Goal: Task Accomplishment & Management: Complete application form

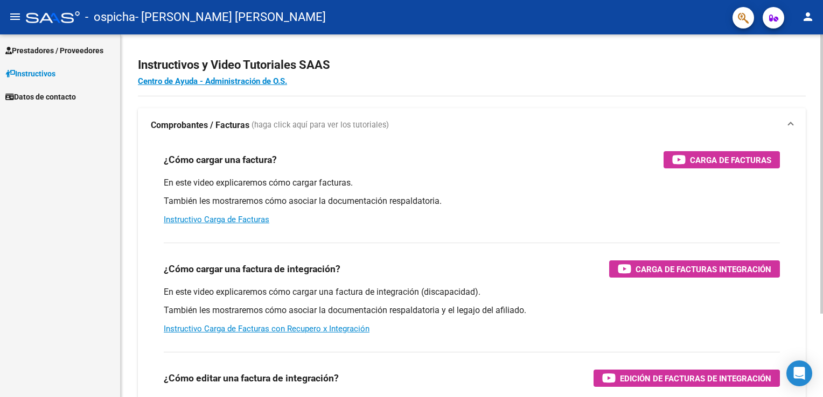
scroll to position [5, 0]
click at [822, 187] on html "menu - ospicha - [PERSON_NAME] [PERSON_NAME] person Prestadores / Proveedores F…" at bounding box center [411, 198] width 823 height 397
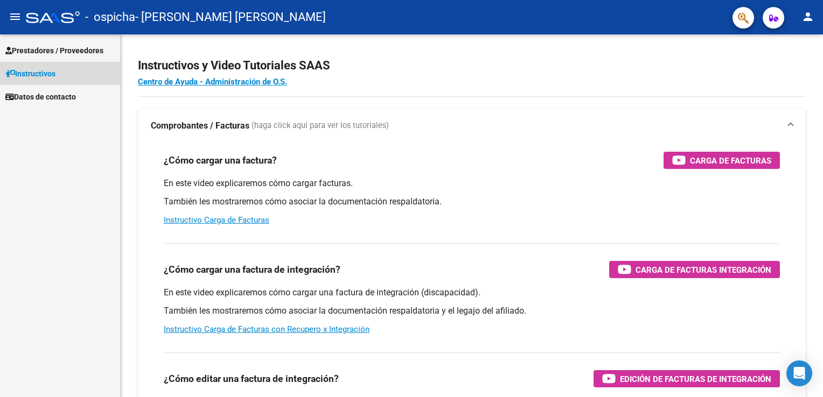
click at [71, 74] on link "Instructivos" at bounding box center [60, 73] width 120 height 23
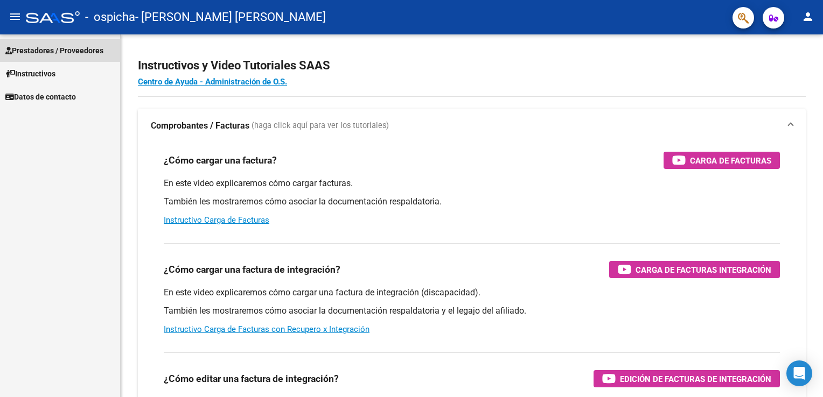
click at [63, 46] on span "Prestadores / Proveedores" at bounding box center [54, 51] width 98 height 12
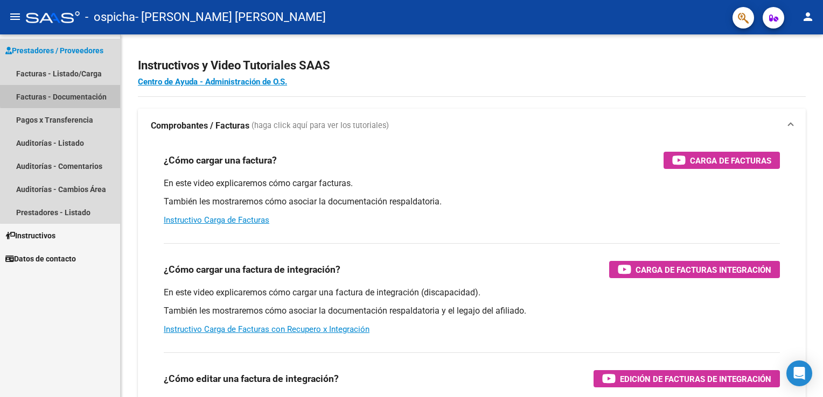
click at [81, 94] on link "Facturas - Documentación" at bounding box center [60, 96] width 120 height 23
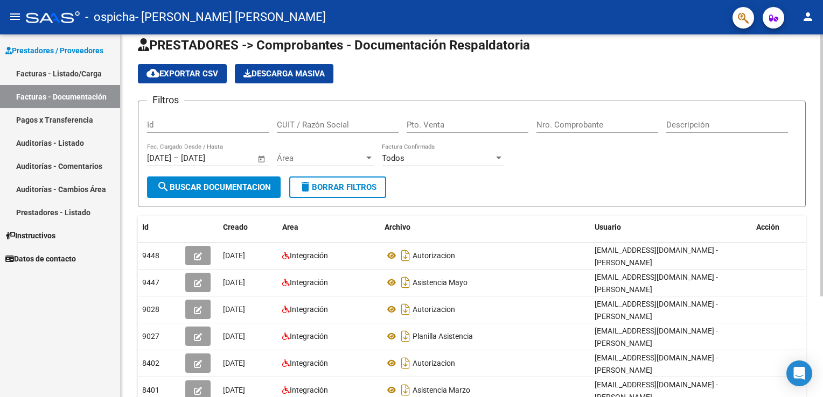
scroll to position [14, 0]
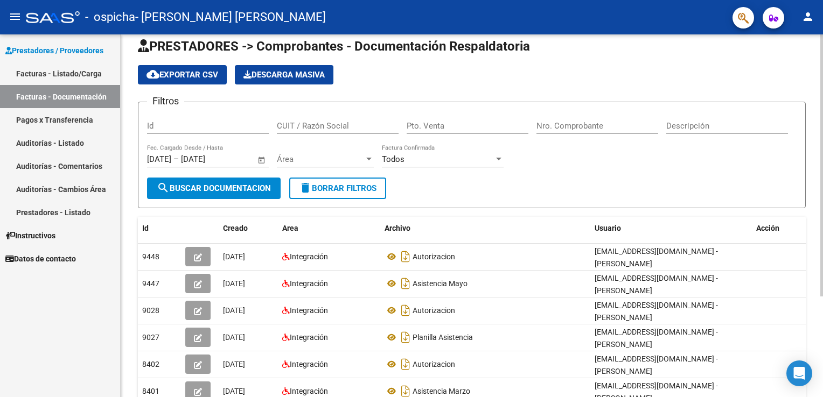
click at [822, 289] on html "menu - ospicha - [PERSON_NAME] [PERSON_NAME] person Prestadores / Proveedores F…" at bounding box center [411, 198] width 823 height 397
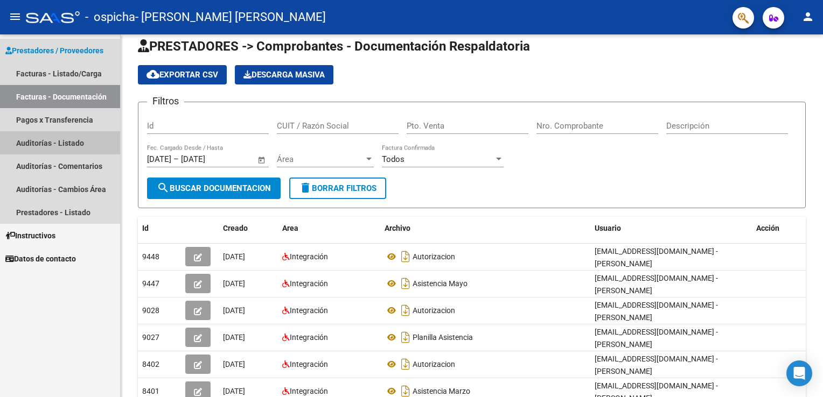
click at [78, 142] on link "Auditorías - Listado" at bounding box center [60, 142] width 120 height 23
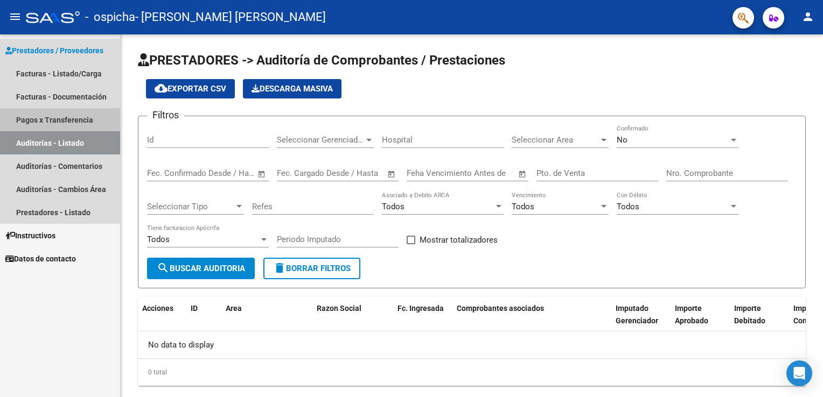
click at [91, 119] on link "Pagos x Transferencia" at bounding box center [60, 119] width 120 height 23
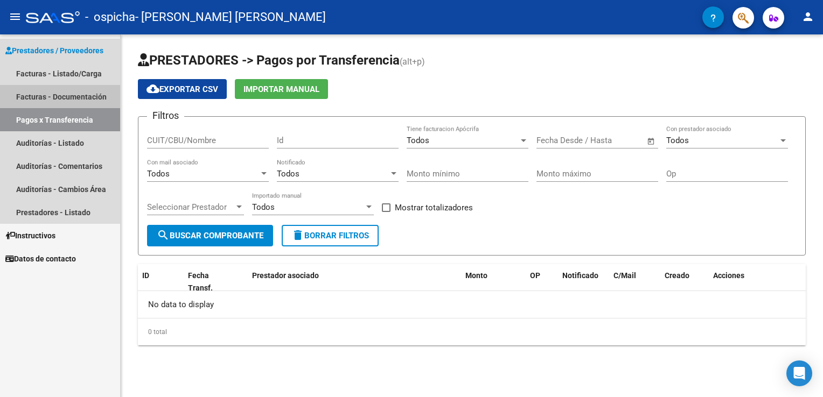
click at [87, 91] on link "Facturas - Documentación" at bounding box center [60, 96] width 120 height 23
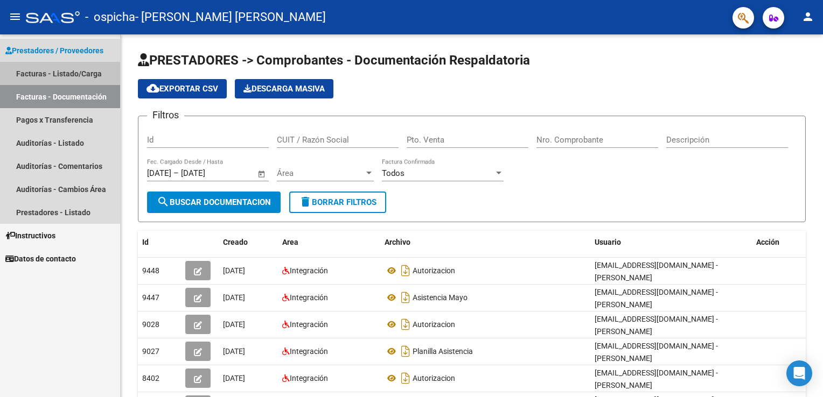
click at [74, 72] on link "Facturas - Listado/Carga" at bounding box center [60, 73] width 120 height 23
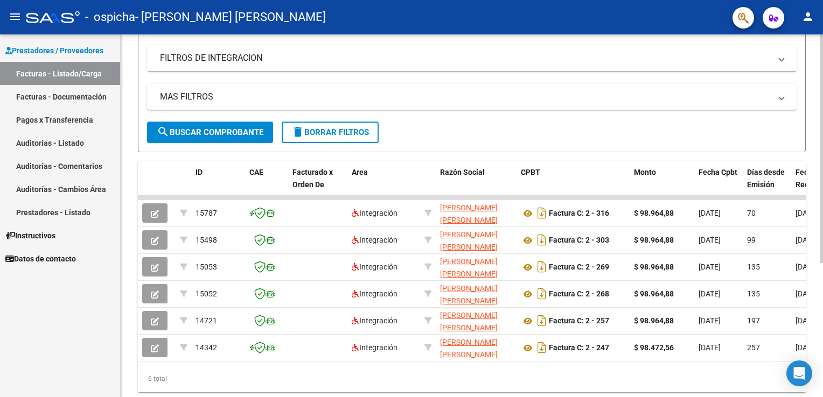
scroll to position [205, 0]
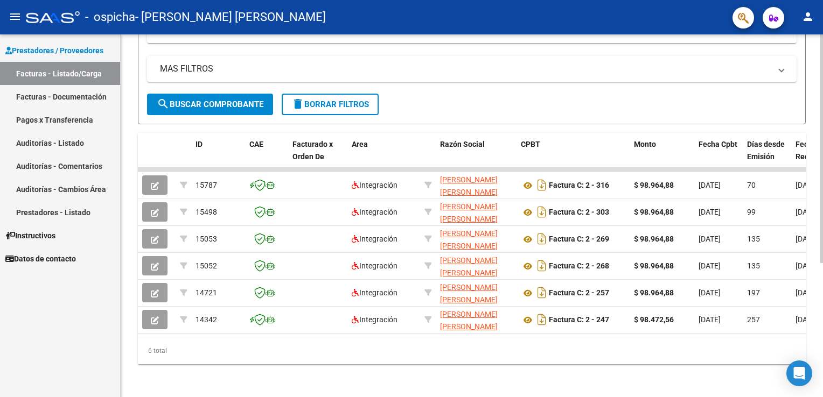
click at [822, 287] on html "menu - ospicha - [PERSON_NAME] [PERSON_NAME] person Prestadores / Proveedores F…" at bounding box center [411, 198] width 823 height 397
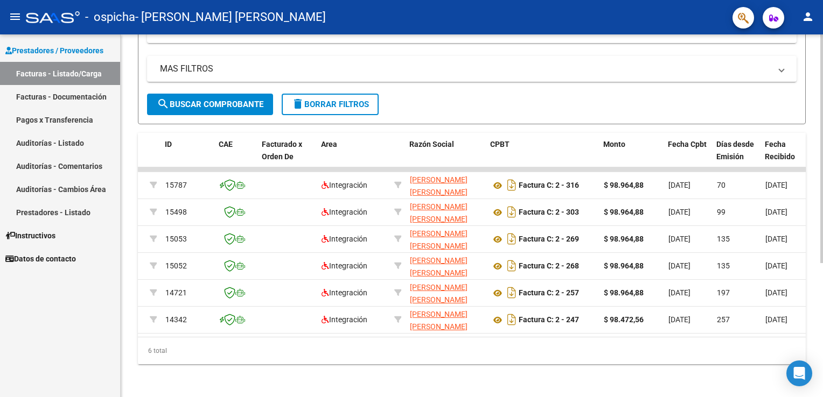
scroll to position [0, 0]
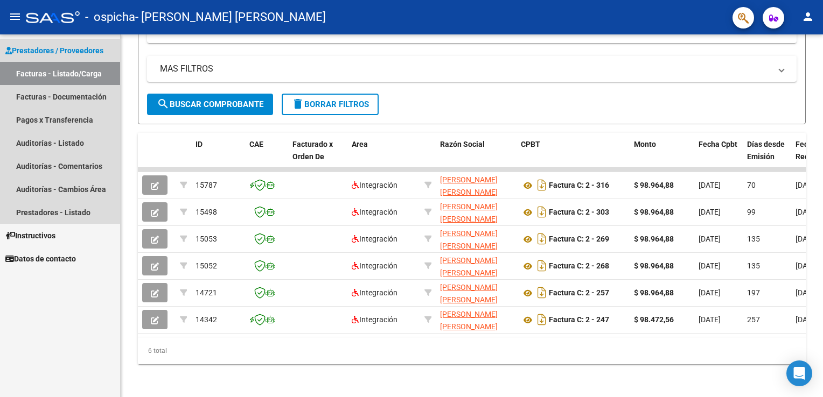
click at [88, 73] on link "Facturas - Listado/Carga" at bounding box center [60, 73] width 120 height 23
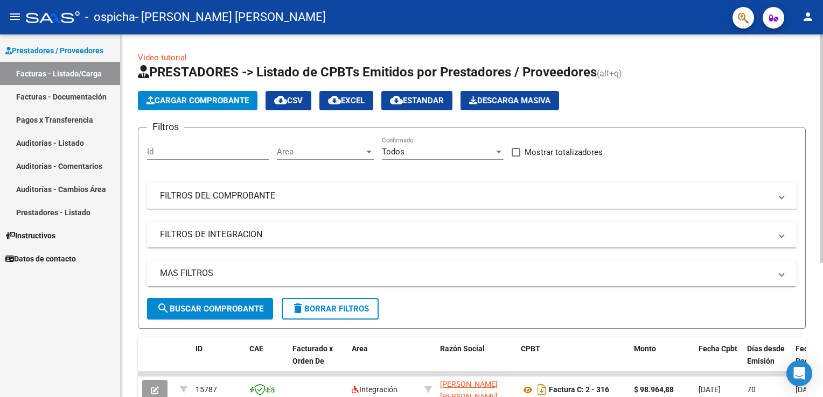
click at [822, 61] on html "menu - ospicha - [PERSON_NAME] [PERSON_NAME] person Prestadores / Proveedores F…" at bounding box center [411, 198] width 823 height 397
click at [228, 192] on mat-panel-title "FILTROS DEL COMPROBANTE" at bounding box center [465, 196] width 610 height 12
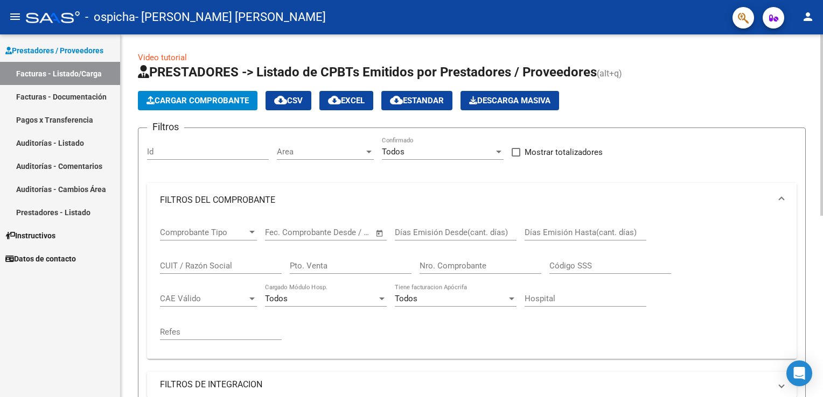
scroll to position [100, 0]
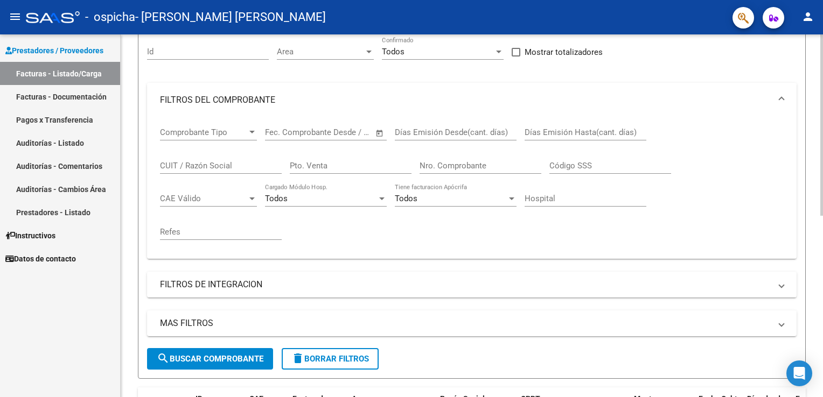
click at [822, 184] on html "menu - ospicha - [PERSON_NAME] [PERSON_NAME] person Prestadores / Proveedores F…" at bounding box center [411, 198] width 823 height 397
click at [329, 276] on mat-expansion-panel-header "FILTROS DE INTEGRACION" at bounding box center [471, 285] width 649 height 26
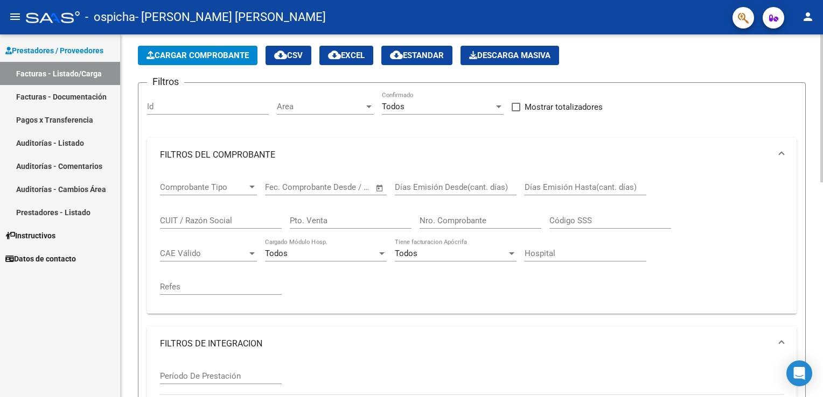
scroll to position [0, 0]
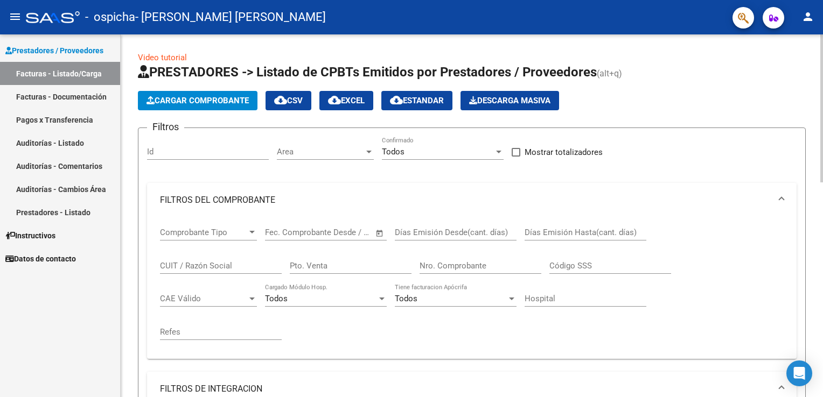
click at [822, 117] on html "menu - ospicha - [PERSON_NAME] [PERSON_NAME] person Prestadores / Proveedores F…" at bounding box center [411, 198] width 823 height 397
click at [245, 98] on span "Cargar Comprobante" at bounding box center [197, 101] width 102 height 10
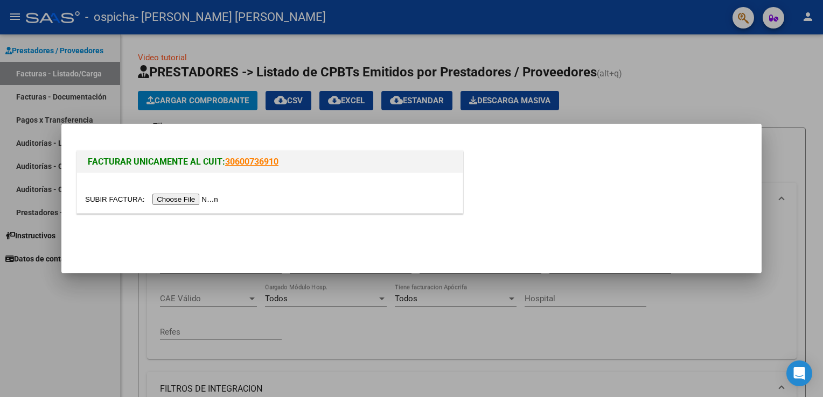
click at [185, 198] on input "file" at bounding box center [153, 199] width 136 height 11
click at [173, 197] on input "file" at bounding box center [153, 199] width 136 height 11
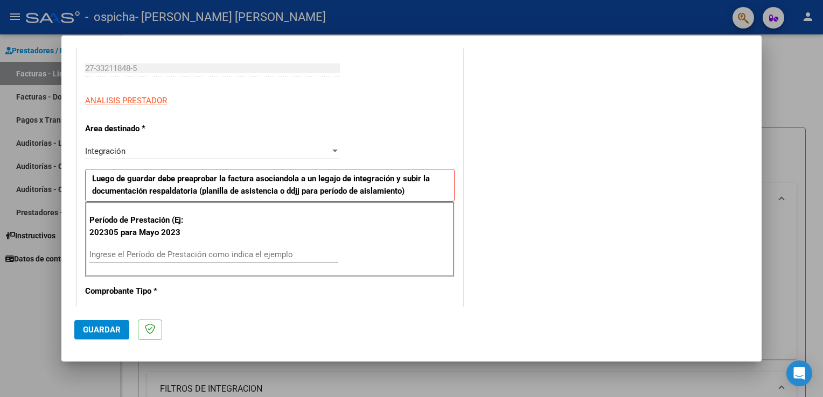
scroll to position [185, 0]
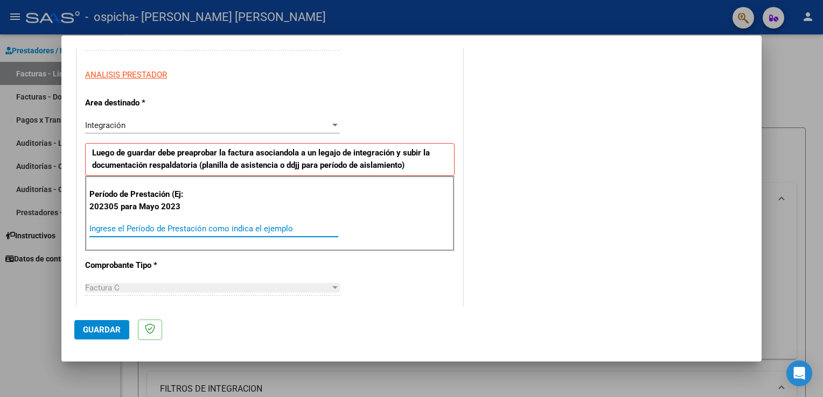
click at [247, 229] on input "Ingrese el Período de Prestación como indica el ejemplo" at bounding box center [213, 229] width 249 height 10
type input "202506"
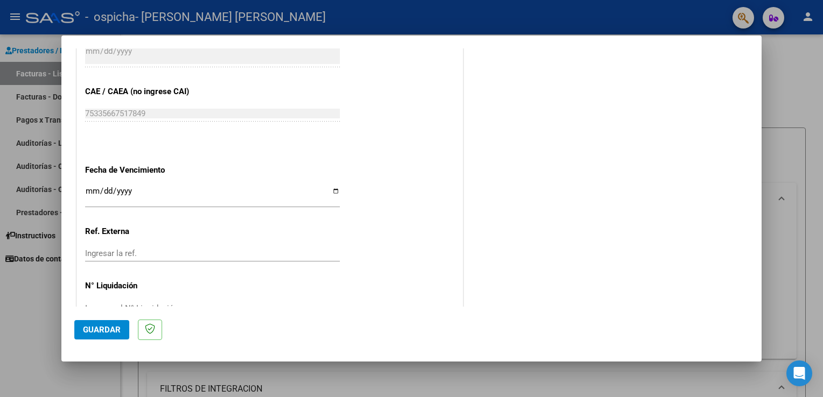
scroll to position [640, 0]
click at [331, 191] on input "Ingresar la fecha" at bounding box center [212, 193] width 255 height 17
type input "[DATE]"
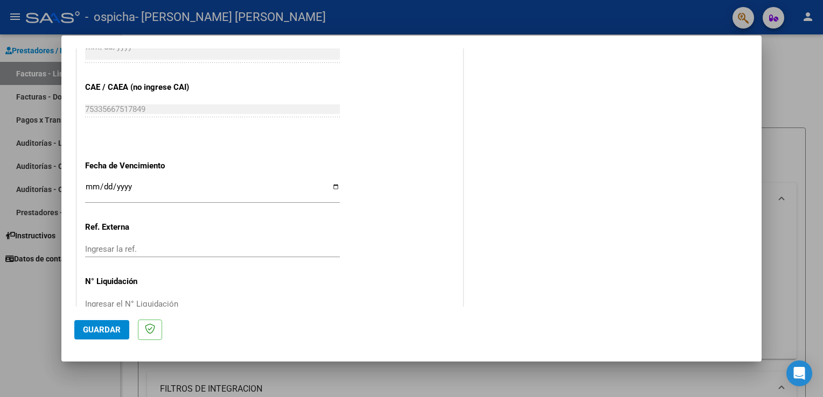
scroll to position [668, 0]
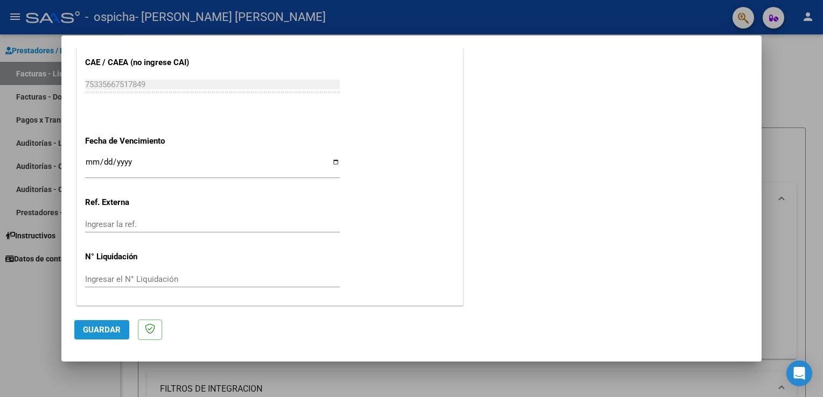
click at [114, 332] on span "Guardar" at bounding box center [102, 330] width 38 height 10
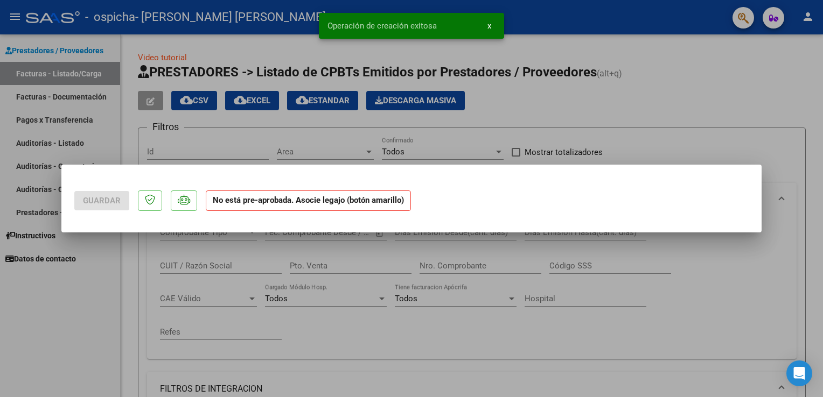
scroll to position [0, 0]
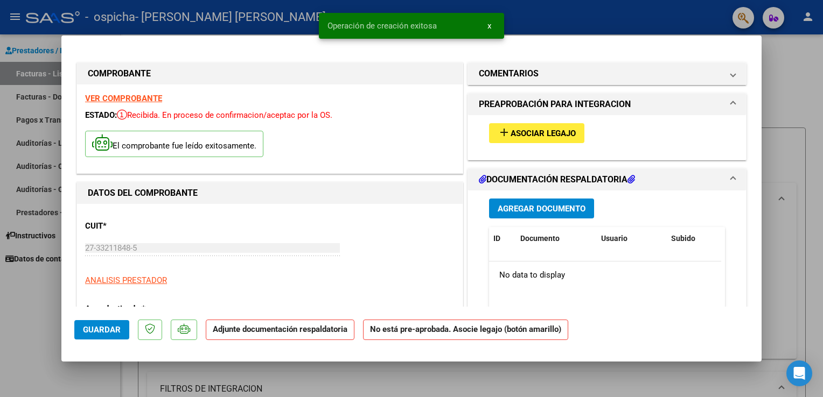
click at [556, 132] on span "Asociar Legajo" at bounding box center [542, 134] width 65 height 10
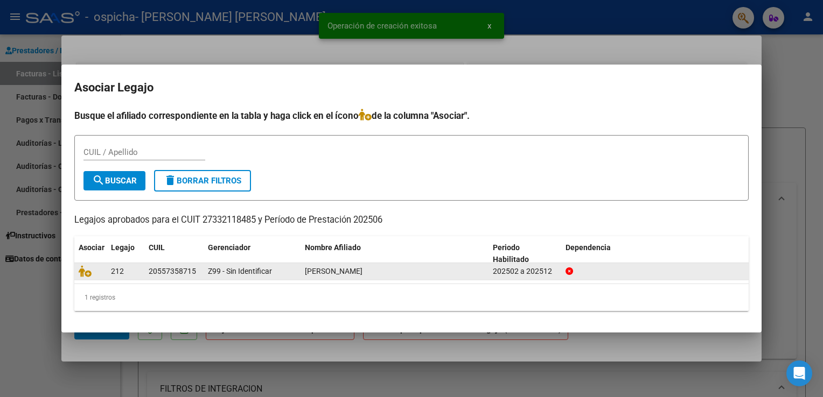
click at [377, 275] on div "[PERSON_NAME]" at bounding box center [394, 271] width 179 height 12
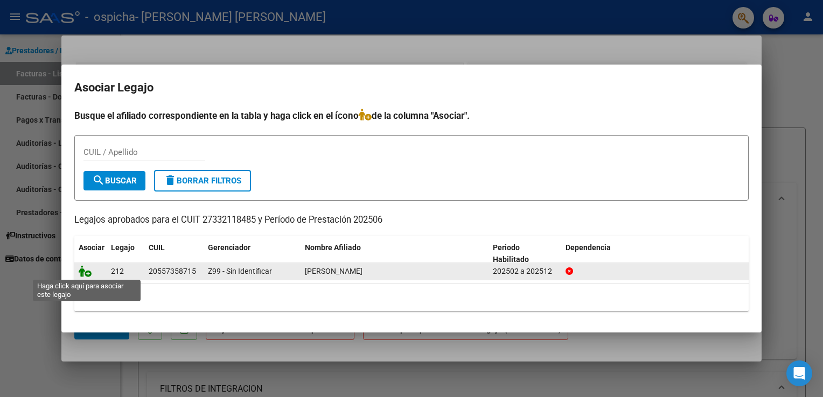
click at [86, 275] on icon at bounding box center [85, 271] width 13 height 12
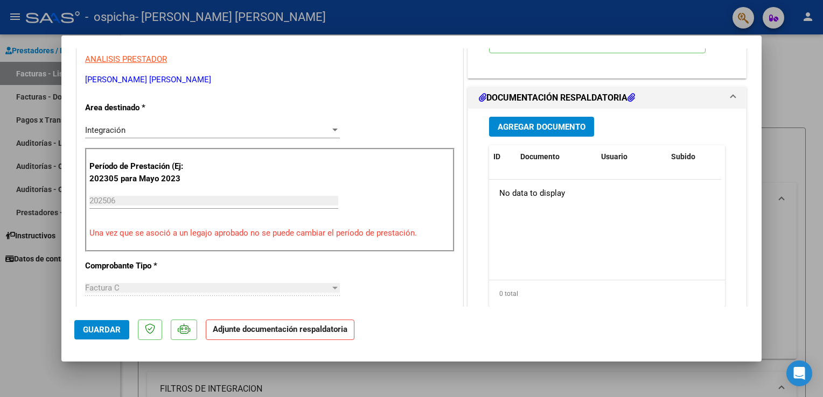
scroll to position [235, 0]
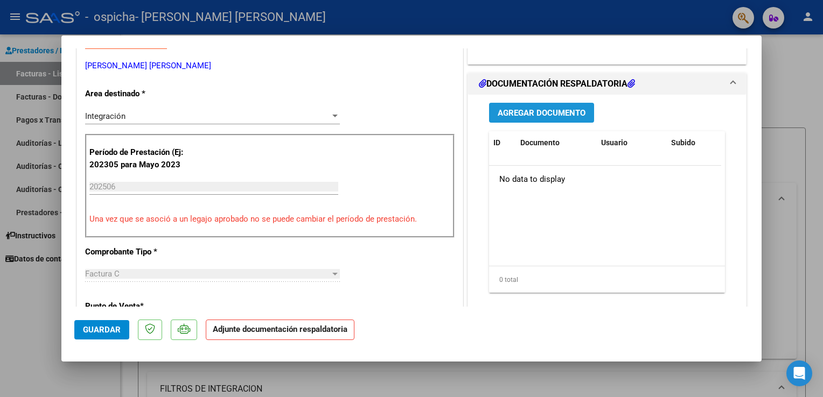
click at [566, 108] on span "Agregar Documento" at bounding box center [541, 113] width 88 height 10
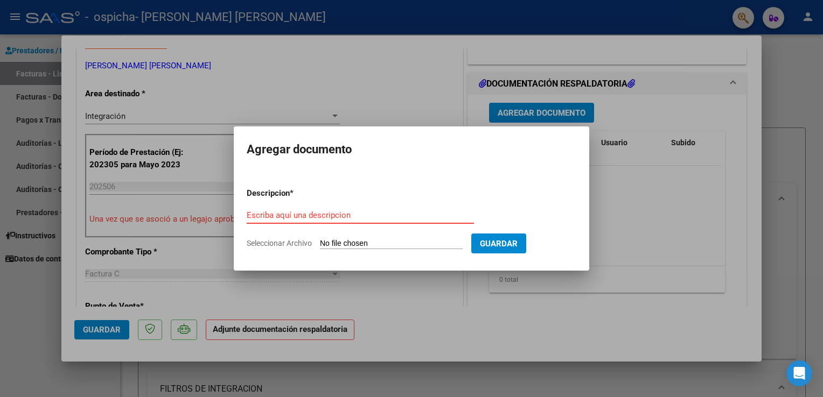
click at [363, 219] on input "Escriba aquí una descripcion" at bounding box center [360, 215] width 227 height 10
click at [361, 220] on input "Escriba aquí una descripcion" at bounding box center [360, 215] width 227 height 10
type input "ASISTENCIA"
click at [430, 245] on input "Seleccionar Archivo" at bounding box center [391, 244] width 143 height 10
type input "C:\fakepath\VALEN A JUNIO.pdf"
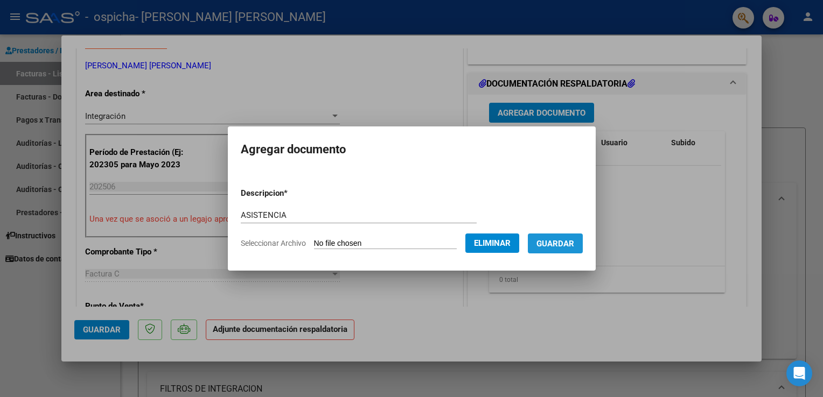
click at [557, 241] on span "Guardar" at bounding box center [555, 244] width 38 height 10
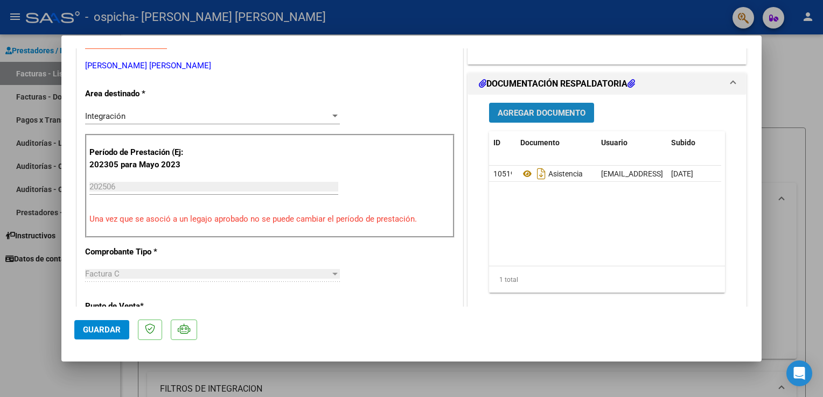
click at [551, 109] on span "Agregar Documento" at bounding box center [541, 113] width 88 height 10
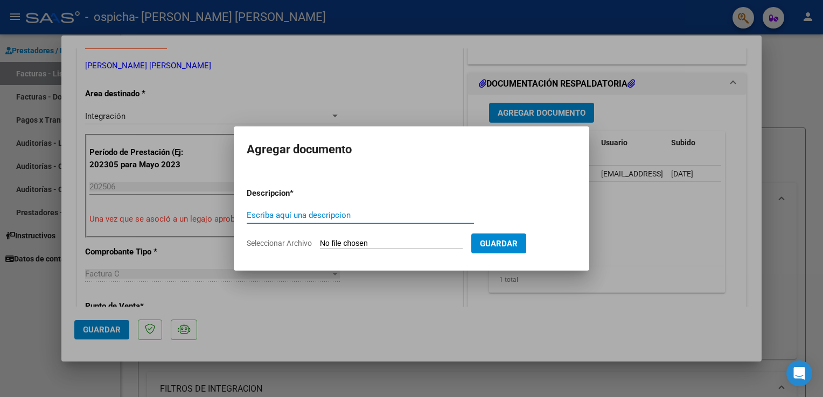
click at [373, 214] on input "Escriba aquí una descripcion" at bounding box center [360, 215] width 227 height 10
type input "AUTORIZACION"
click at [346, 247] on input "Seleccionar Archivo" at bounding box center [391, 244] width 143 height 10
type input "C:\fakepath\AUTORIZACION [PERSON_NAME] 2025.pdf"
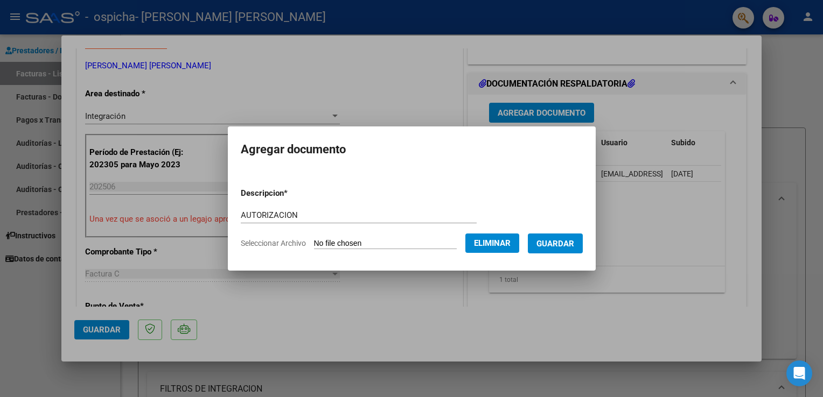
click at [547, 252] on button "Guardar" at bounding box center [555, 244] width 55 height 20
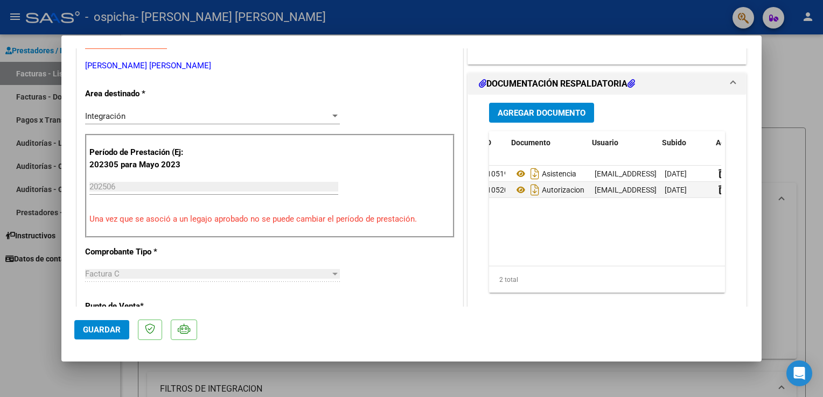
scroll to position [0, 0]
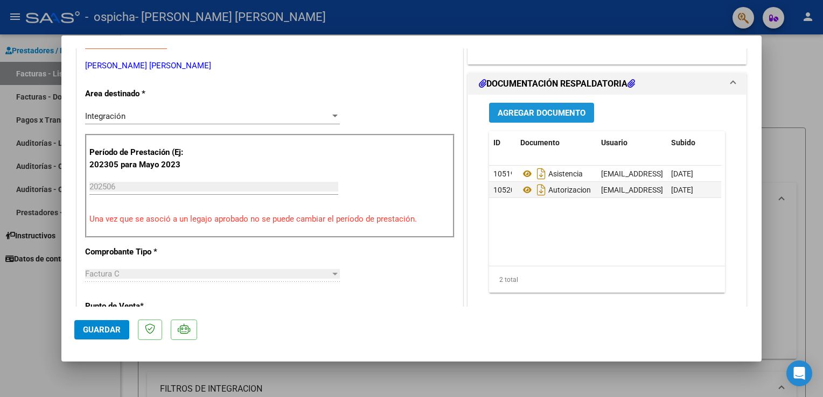
click at [551, 118] on button "Agregar Documento" at bounding box center [541, 113] width 105 height 20
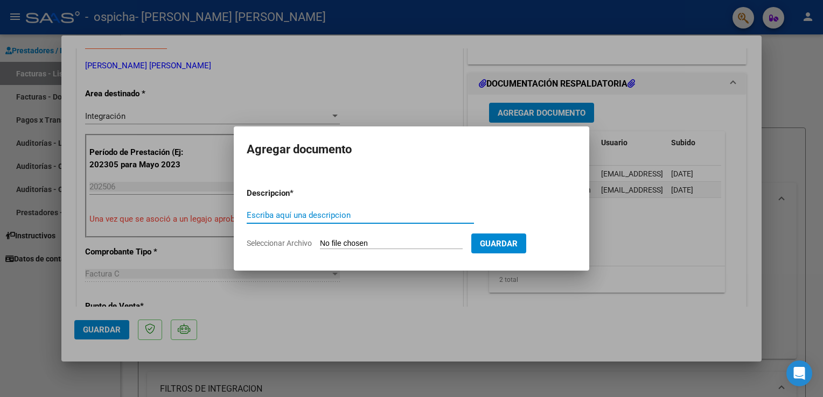
click at [367, 212] on input "Escriba aquí una descripcion" at bounding box center [360, 215] width 227 height 10
click at [329, 217] on input "Escriba aquí una descripcion" at bounding box center [360, 215] width 227 height 10
type input "FACTURA"
click at [363, 236] on form "Descripcion * FACTURA Escriba aquí una descripcion Seleccionar Archivo Guardar" at bounding box center [411, 218] width 329 height 79
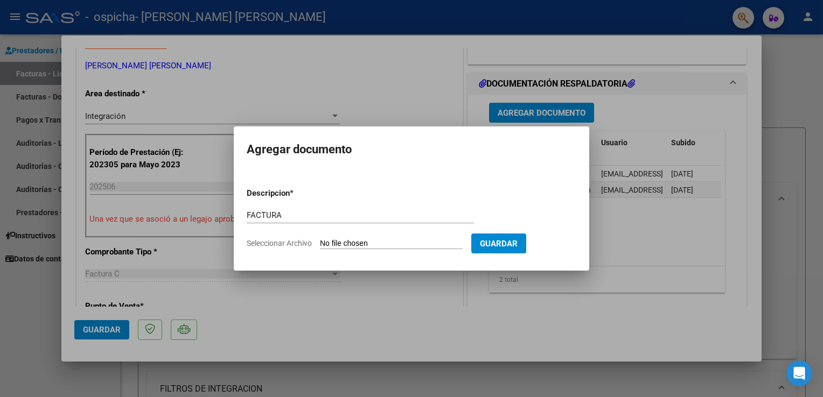
click at [362, 242] on input "Seleccionar Archivo" at bounding box center [391, 244] width 143 height 10
type input "C:\fakepath\27332118485_011_00002_00000344.pdf"
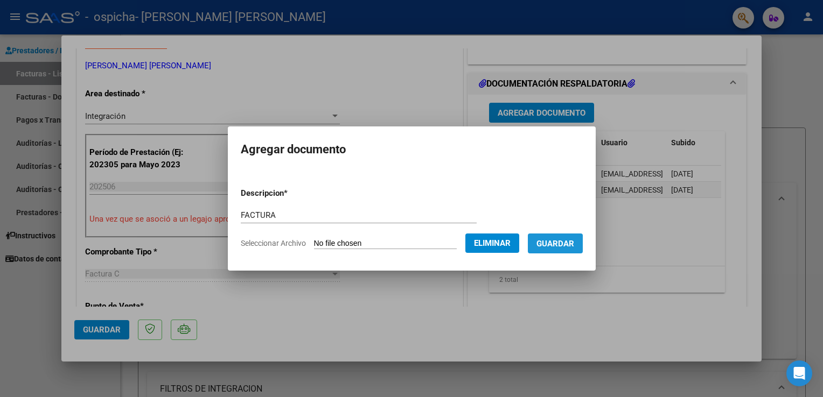
click at [553, 246] on span "Guardar" at bounding box center [555, 244] width 38 height 10
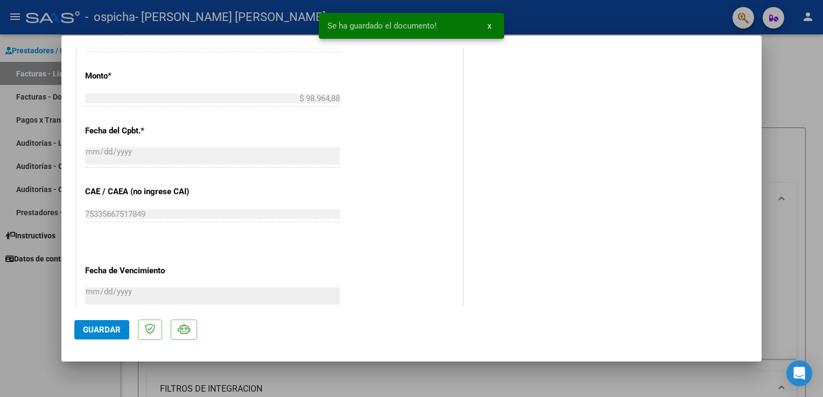
scroll to position [704, 0]
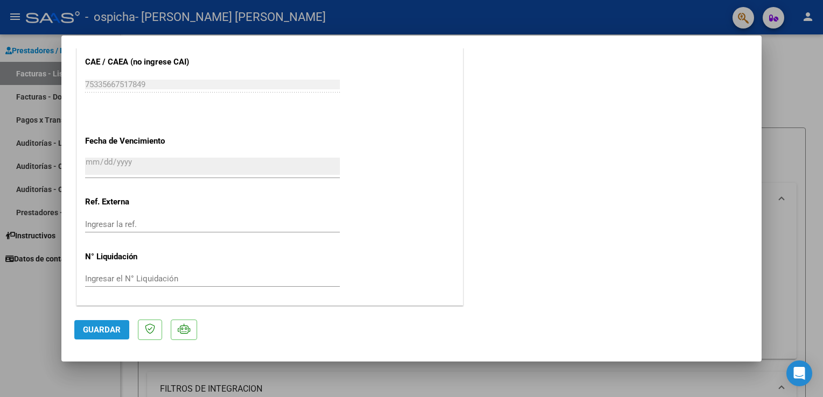
click at [109, 330] on span "Guardar" at bounding box center [102, 330] width 38 height 10
click at [96, 334] on span "Guardar" at bounding box center [102, 330] width 38 height 10
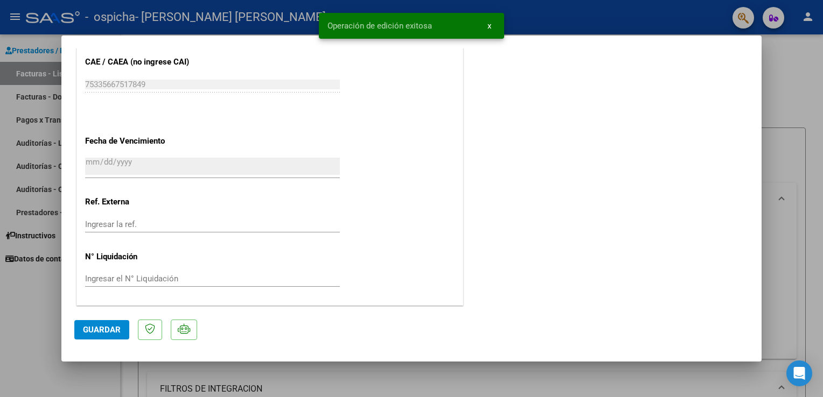
click at [777, 74] on div at bounding box center [411, 198] width 823 height 397
type input "$ 0,00"
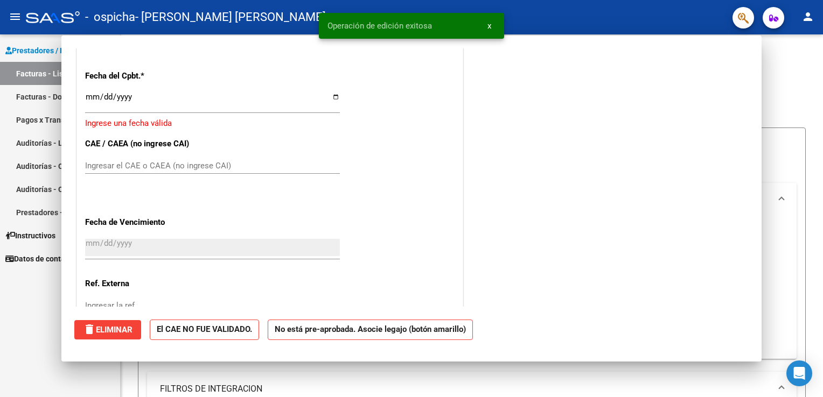
scroll to position [0, 0]
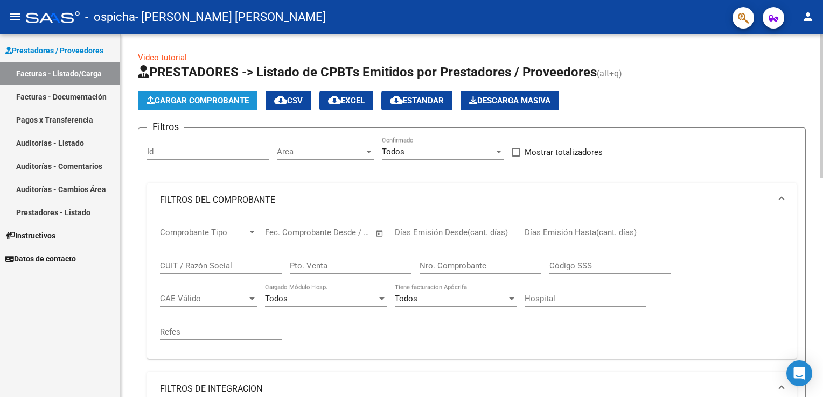
click at [210, 99] on span "Cargar Comprobante" at bounding box center [197, 101] width 102 height 10
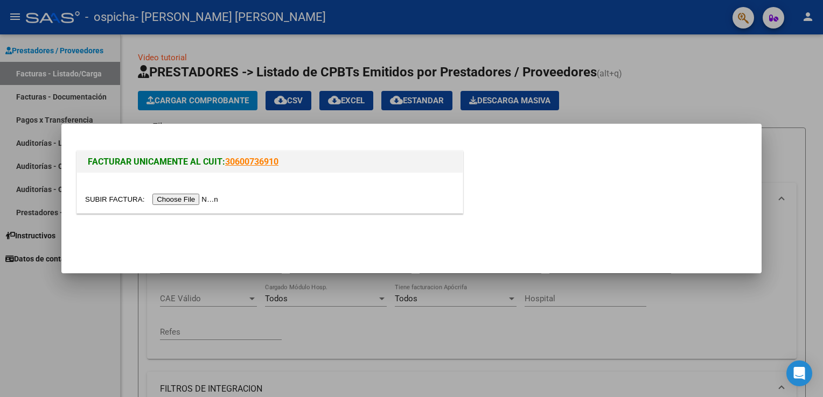
click at [193, 200] on input "file" at bounding box center [153, 199] width 136 height 11
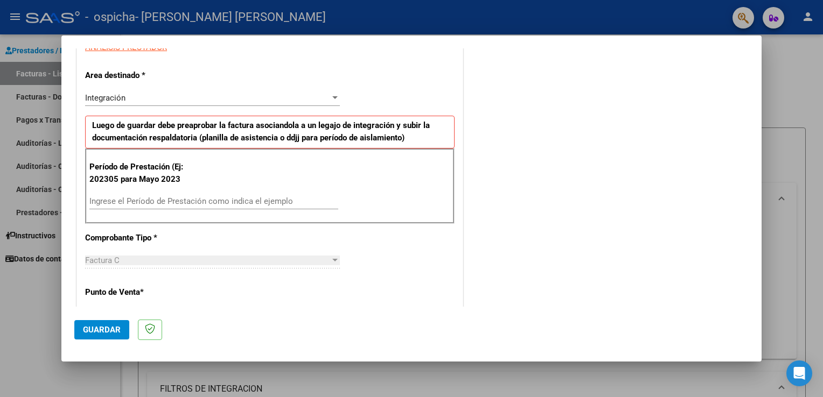
scroll to position [215, 0]
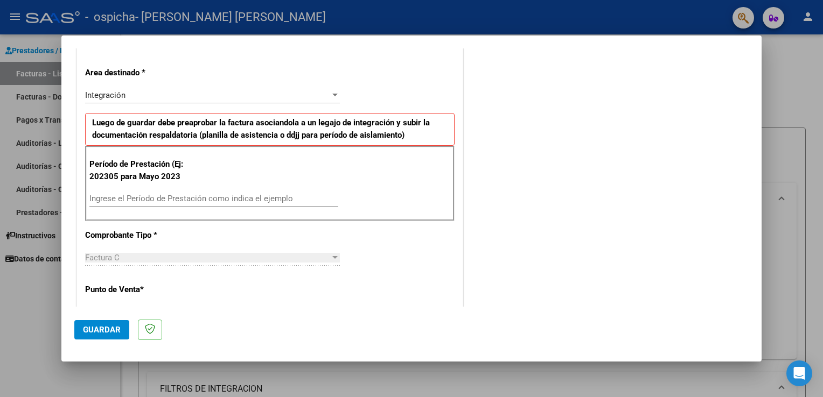
click at [242, 199] on input "Ingrese el Período de Prestación como indica el ejemplo" at bounding box center [213, 199] width 249 height 10
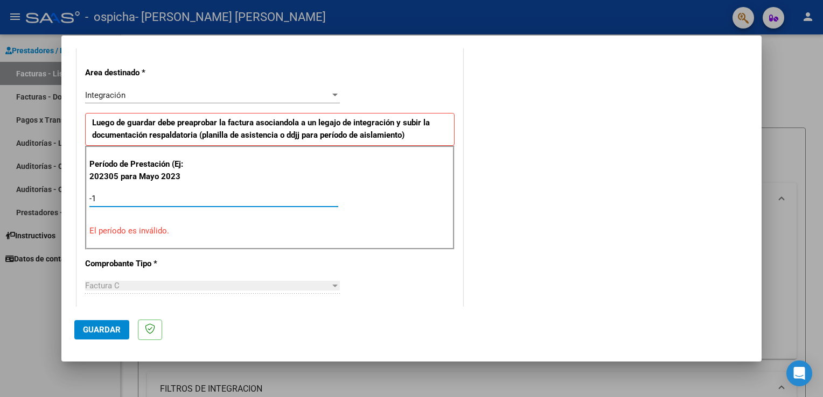
type input "-2"
click at [242, 199] on input "-2" at bounding box center [213, 199] width 249 height 10
type input "-2"
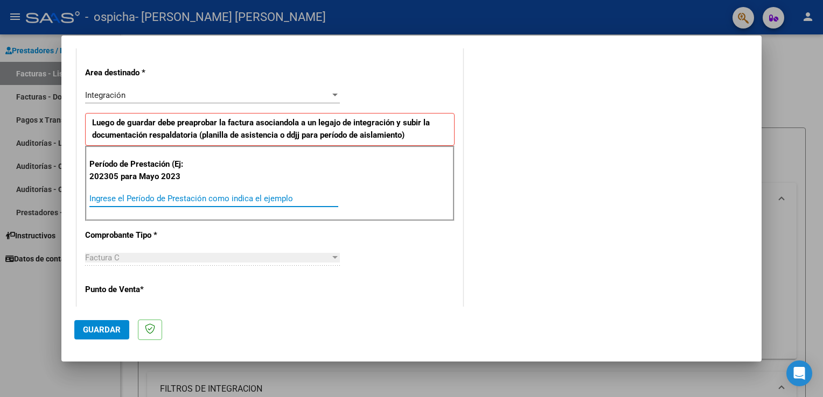
click at [248, 199] on input "Ingrese el Período de Prestación como indica el ejemplo" at bounding box center [213, 199] width 249 height 10
type input "-1"
type input "202507"
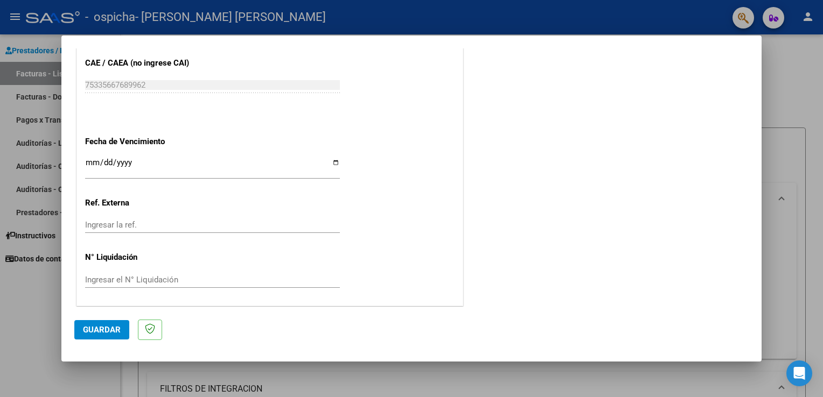
scroll to position [668, 0]
click at [329, 165] on input "Ingresar la fecha" at bounding box center [212, 166] width 255 height 17
type input "[DATE]"
click at [146, 226] on input "Ingresar la ref." at bounding box center [212, 225] width 255 height 10
type input "0"
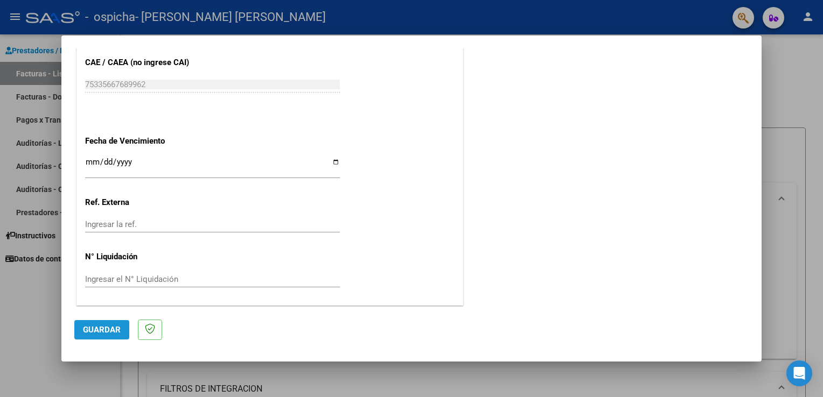
click at [107, 329] on span "Guardar" at bounding box center [102, 330] width 38 height 10
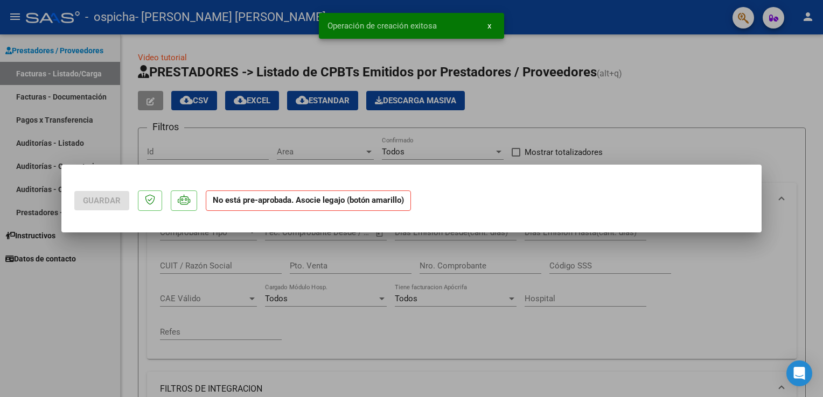
scroll to position [0, 0]
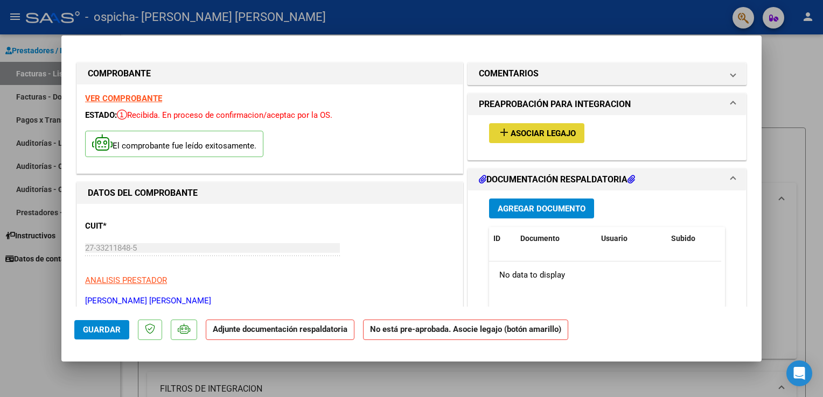
click at [557, 136] on span "Asociar Legajo" at bounding box center [542, 134] width 65 height 10
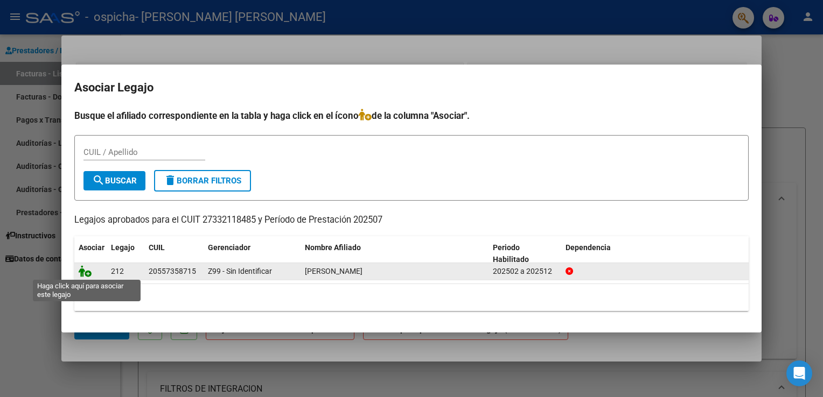
click at [87, 273] on icon at bounding box center [85, 271] width 13 height 12
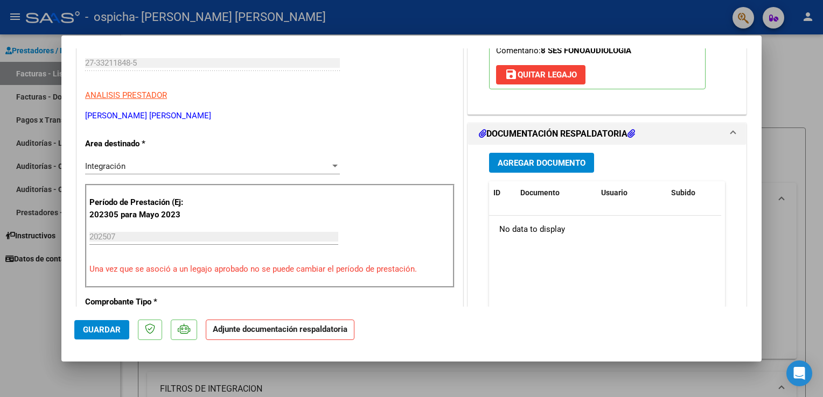
scroll to position [251, 0]
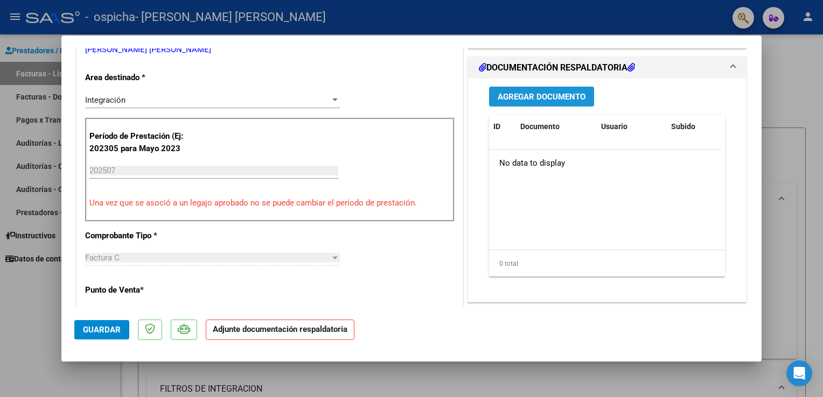
click at [577, 94] on span "Agregar Documento" at bounding box center [541, 97] width 88 height 10
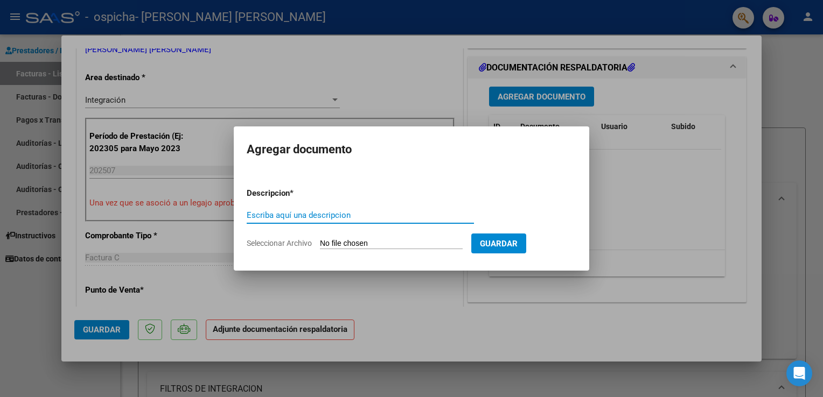
click at [315, 216] on input "Escriba aquí una descripcion" at bounding box center [360, 215] width 227 height 10
type input "ASISTENCIA"
click at [411, 242] on input "Seleccionar Archivo" at bounding box center [391, 244] width 143 height 10
type input "C:\fakepath\[PERSON_NAME].pdf"
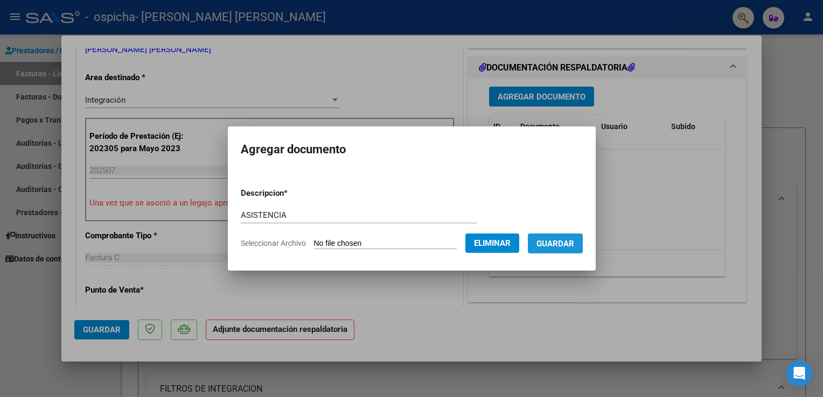
click at [560, 240] on span "Guardar" at bounding box center [555, 244] width 38 height 10
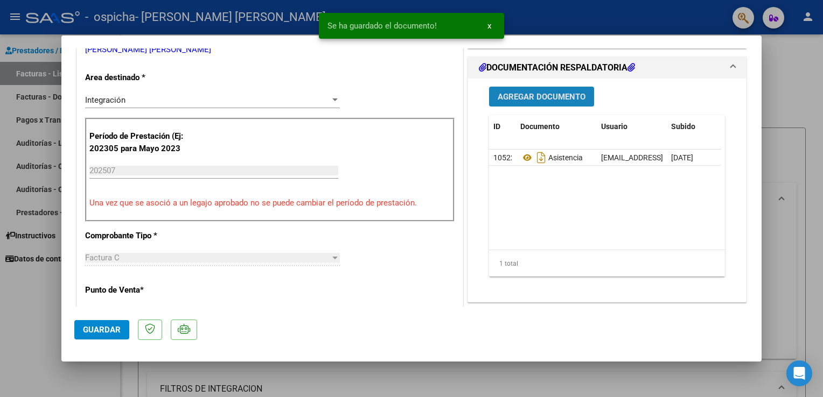
click at [564, 93] on span "Agregar Documento" at bounding box center [541, 97] width 88 height 10
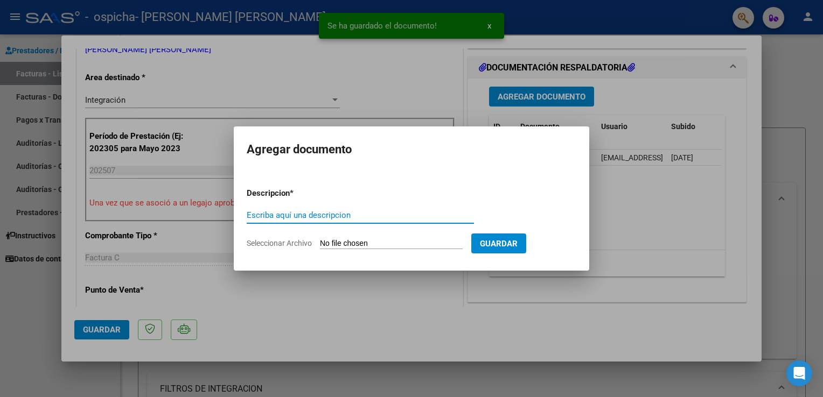
click at [314, 215] on input "Escriba aquí una descripcion" at bounding box center [360, 215] width 227 height 10
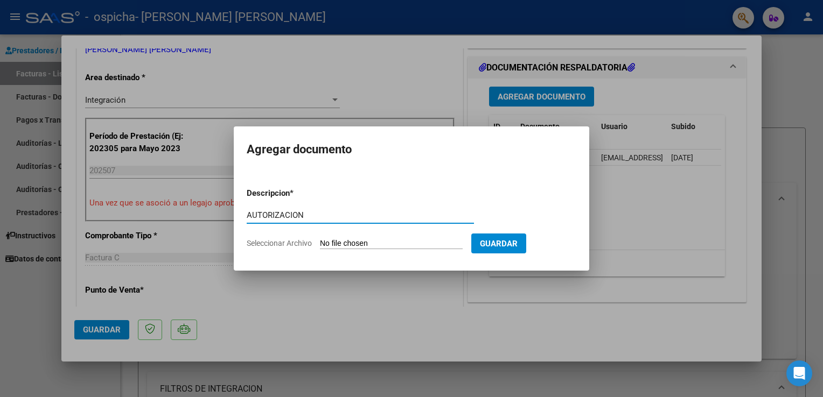
type input "AUTORIZACION"
click at [336, 244] on input "Seleccionar Archivo" at bounding box center [391, 244] width 143 height 10
type input "C:\fakepath\AUTORIZACION [PERSON_NAME] 2025.pdf"
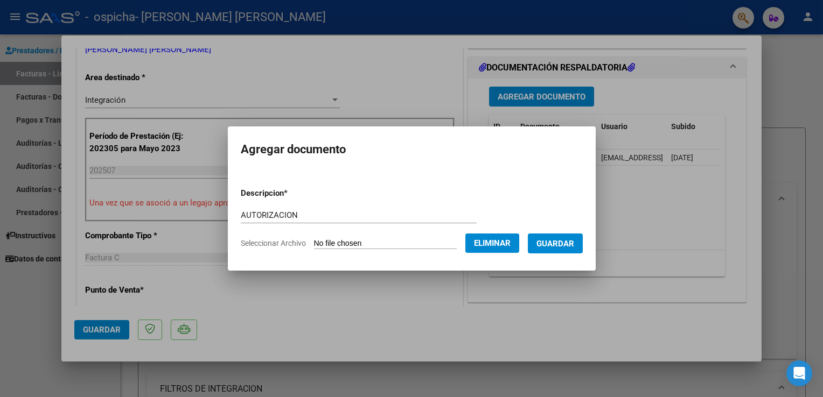
click at [546, 238] on span "Guardar" at bounding box center [555, 243] width 38 height 10
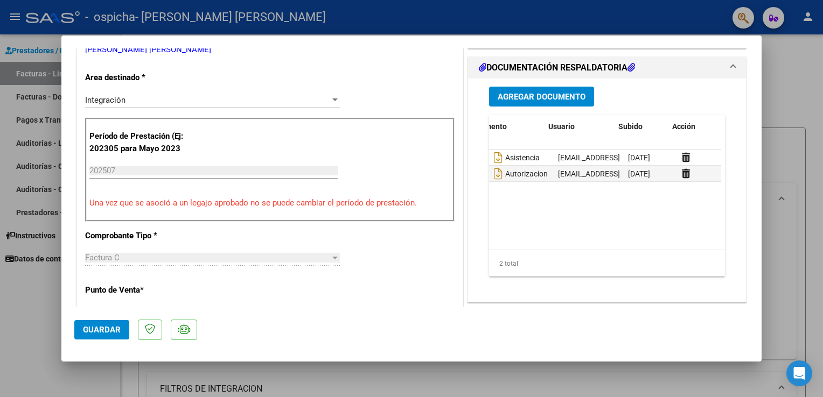
scroll to position [0, 53]
click at [114, 325] on span "Guardar" at bounding box center [102, 330] width 38 height 10
click at [771, 80] on div at bounding box center [411, 198] width 823 height 397
type input "$ 0,00"
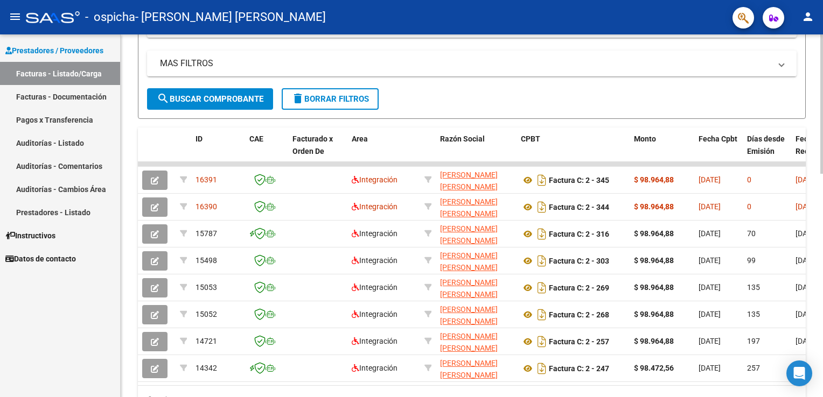
scroll to position [527, 0]
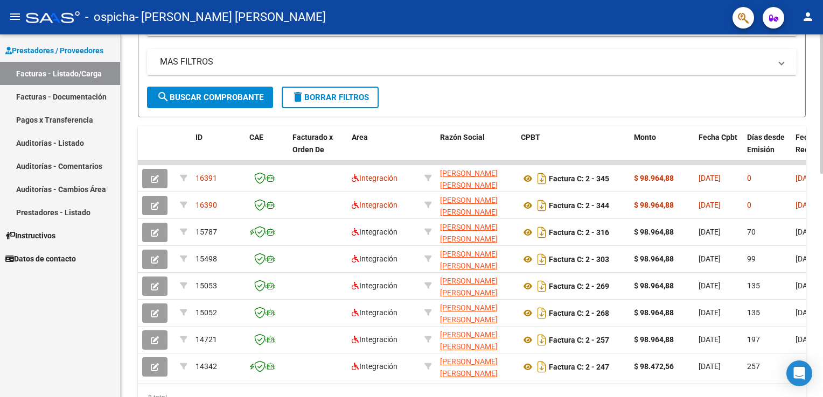
click at [822, 354] on html "menu - ospicha - [PERSON_NAME] [PERSON_NAME] person Prestadores / Proveedores F…" at bounding box center [411, 198] width 823 height 397
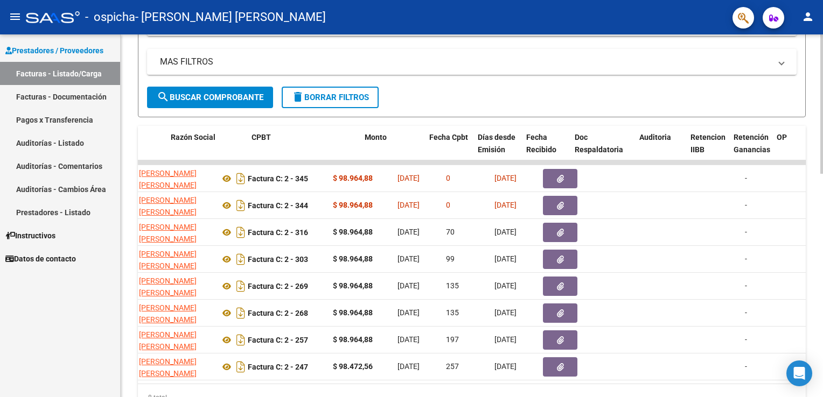
scroll to position [0, 269]
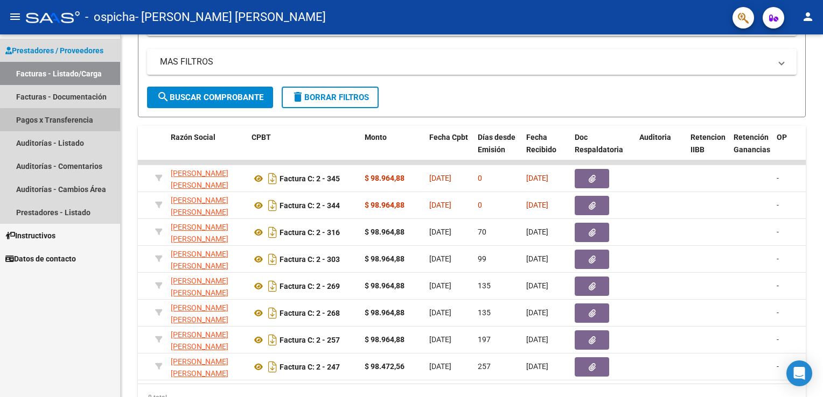
click at [74, 124] on link "Pagos x Transferencia" at bounding box center [60, 119] width 120 height 23
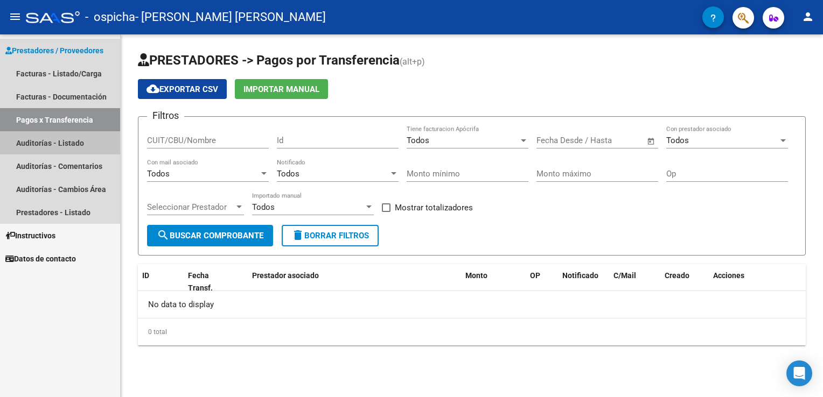
click at [99, 141] on link "Auditorías - Listado" at bounding box center [60, 142] width 120 height 23
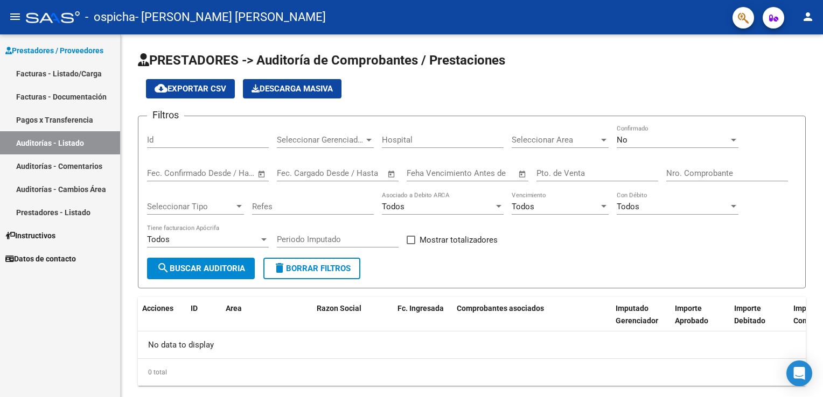
click at [87, 99] on link "Facturas - Documentación" at bounding box center [60, 96] width 120 height 23
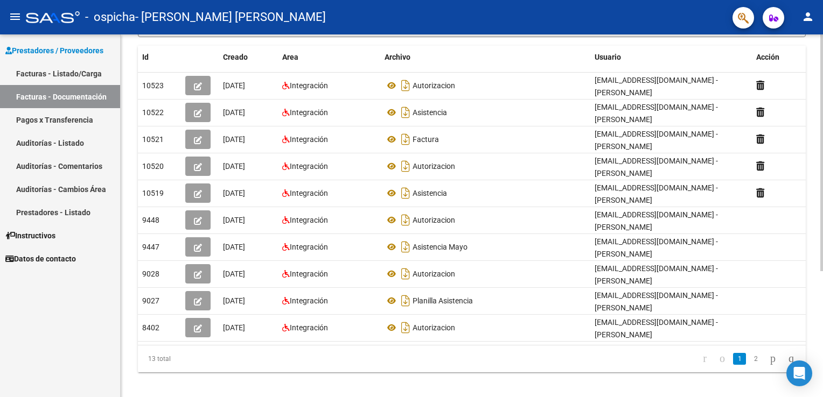
scroll to position [112, 0]
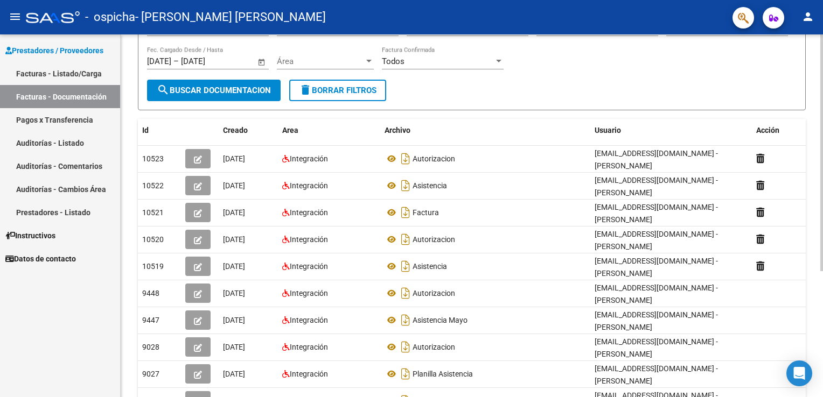
click at [822, 293] on html "menu - ospicha - [PERSON_NAME] [PERSON_NAME] person Prestadores / Proveedores F…" at bounding box center [411, 198] width 823 height 397
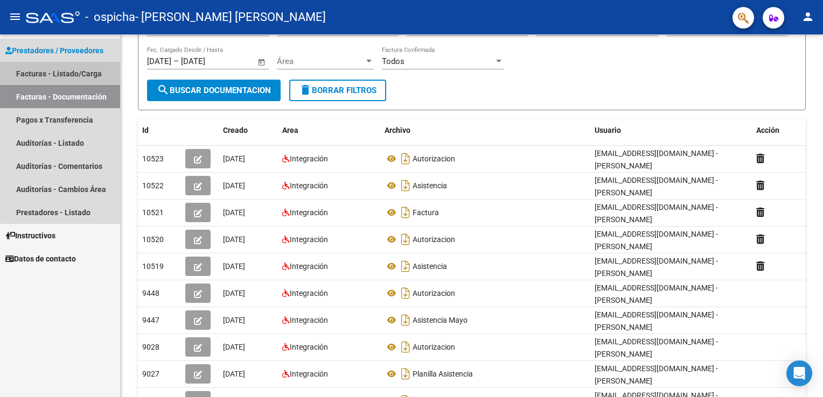
click at [69, 76] on link "Facturas - Listado/Carga" at bounding box center [60, 73] width 120 height 23
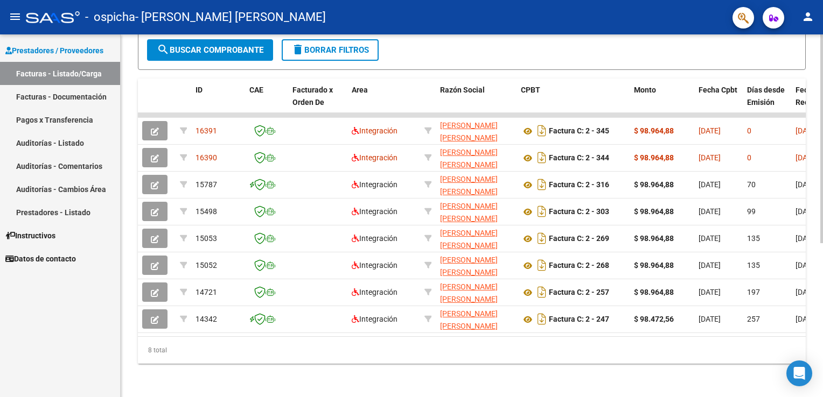
scroll to position [266, 0]
click at [822, 266] on html "menu - ospicha - [PERSON_NAME] [PERSON_NAME] person Prestadores / Proveedores F…" at bounding box center [411, 198] width 823 height 397
